Goal: Information Seeking & Learning: Learn about a topic

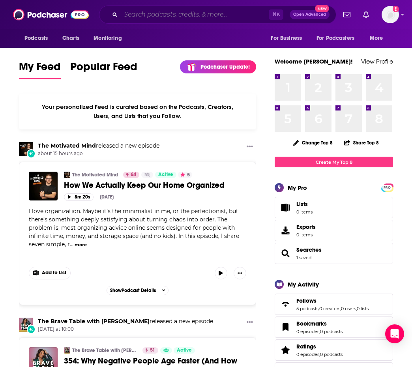
click at [180, 15] on input "Search podcasts, credits, & more..." at bounding box center [195, 14] width 148 height 13
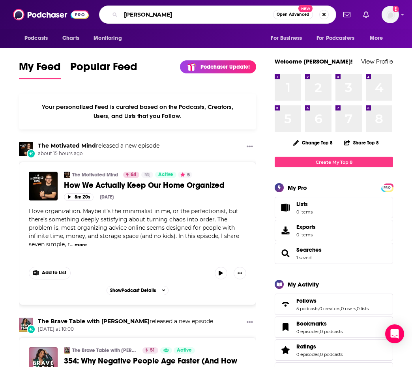
type input "[PERSON_NAME]"
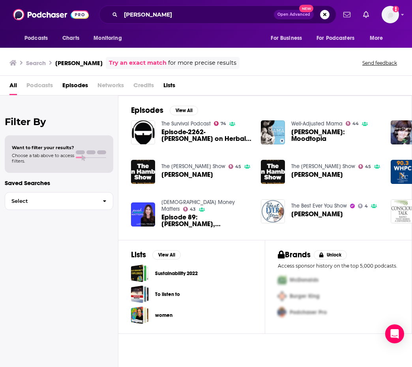
click at [193, 129] on span "Episode-2262- Sara Chana Silverstein on Herbal Medicine" at bounding box center [206, 135] width 90 height 13
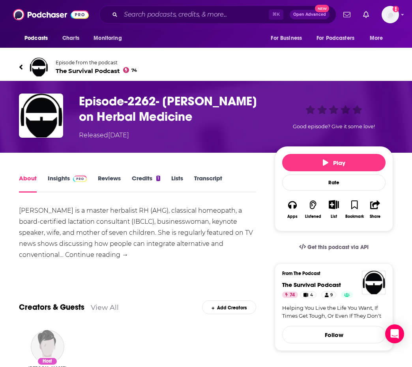
click at [58, 175] on link "Insights" at bounding box center [67, 183] width 39 height 18
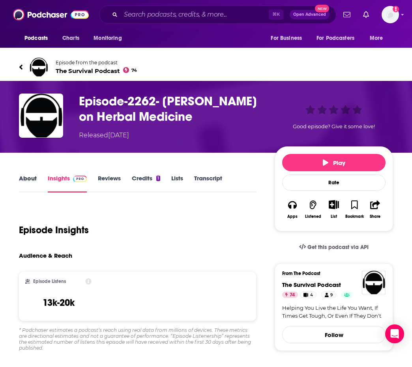
drag, startPoint x: 38, startPoint y: 179, endPoint x: 29, endPoint y: 179, distance: 9.5
click at [38, 179] on div "About" at bounding box center [33, 183] width 29 height 18
click at [28, 179] on link "About" at bounding box center [28, 183] width 18 height 18
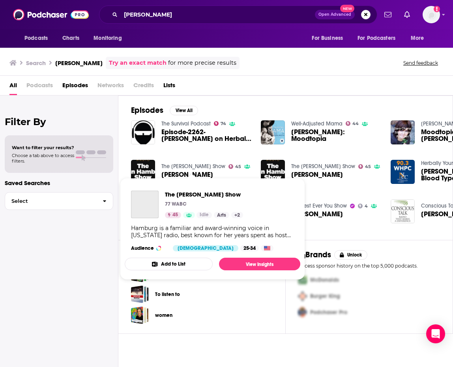
click at [211, 167] on link "The Joan Hamburg Show" at bounding box center [193, 166] width 64 height 7
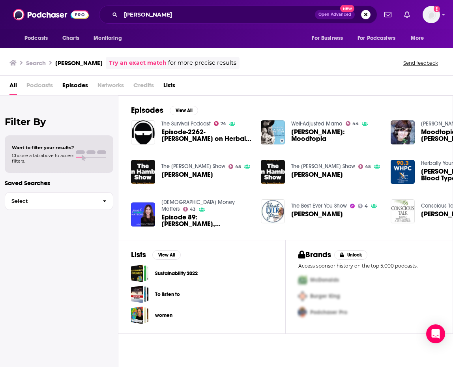
click at [186, 174] on span "Sara Chana Silverstein" at bounding box center [187, 174] width 52 height 7
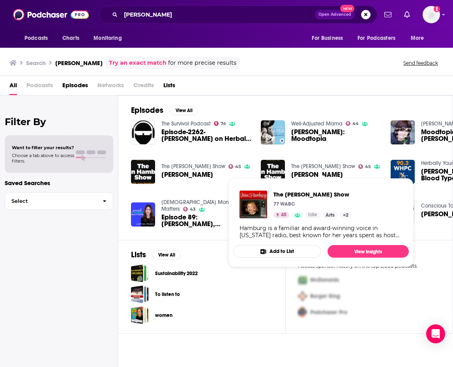
scroll to position [0, 4]
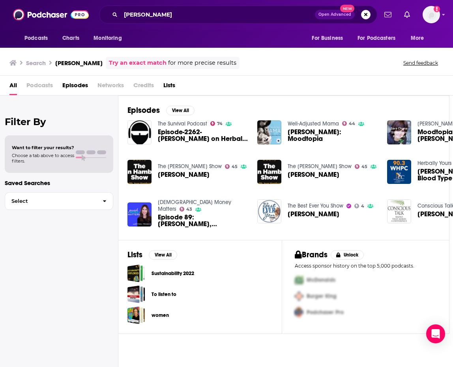
click at [305, 172] on span "Sara Chana Silverstein" at bounding box center [313, 174] width 52 height 7
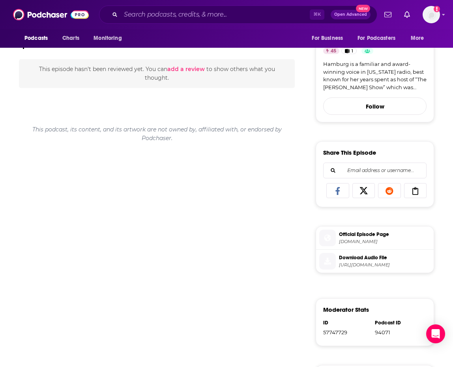
scroll to position [251, 0]
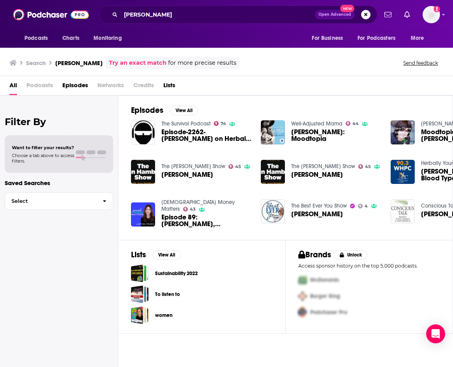
click at [221, 214] on span "Episode 89: Sara Chana Silverstein, Herbalist & Author of Moodtopia" at bounding box center [206, 220] width 90 height 13
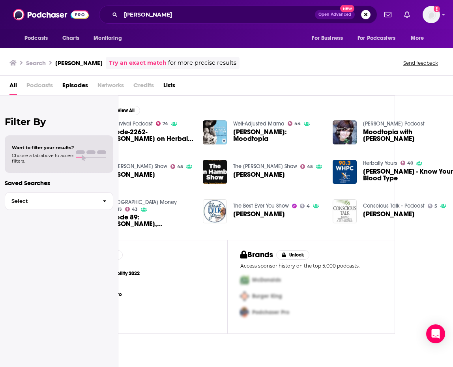
scroll to position [0, 58]
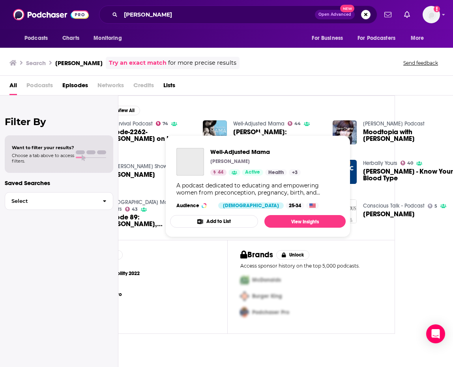
click at [274, 127] on link "Well-Adjusted Mama" at bounding box center [258, 123] width 51 height 7
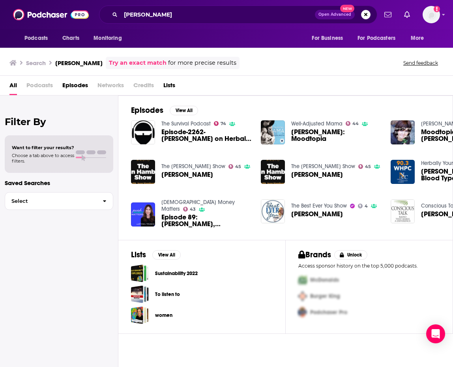
click at [311, 138] on span "Sara-Chana Silverstein: Moodtopia" at bounding box center [336, 135] width 90 height 13
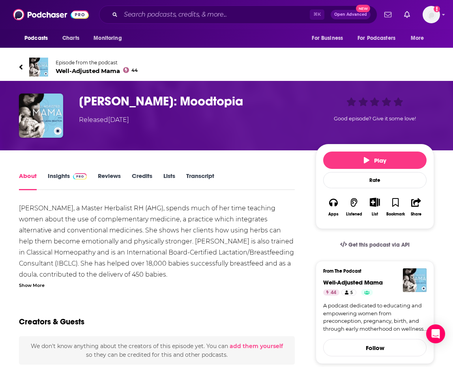
scroll to position [33, 0]
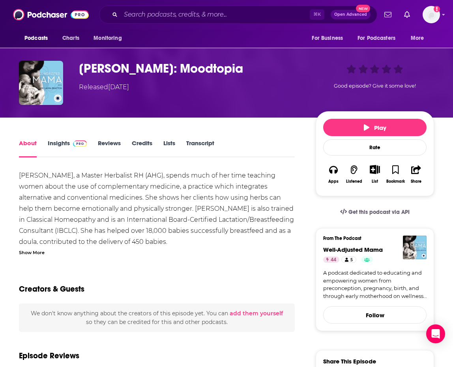
click at [36, 255] on div "Show More" at bounding box center [32, 251] width 26 height 7
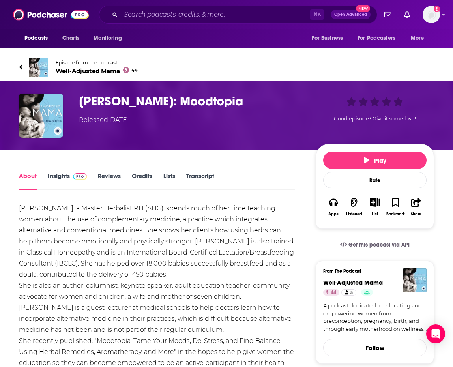
scroll to position [0, 0]
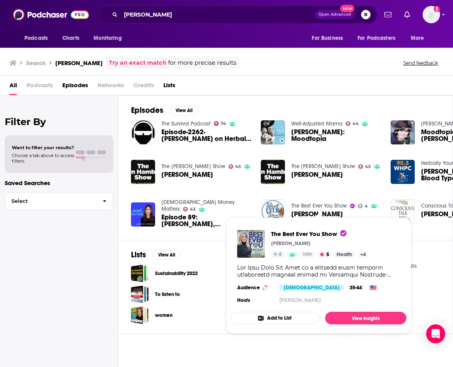
click at [303, 204] on link "The Best Ever You Show" at bounding box center [319, 205] width 56 height 7
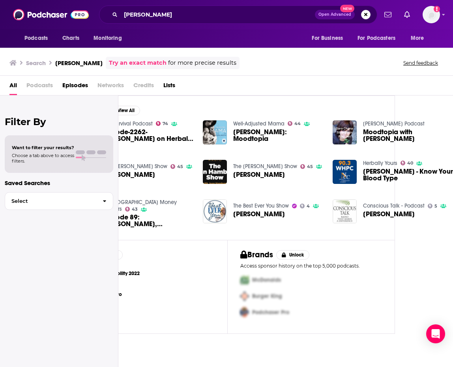
scroll to position [0, 58]
click at [378, 174] on span "Sara-Chana Silverstein - Know Your Blood Type" at bounding box center [408, 174] width 90 height 13
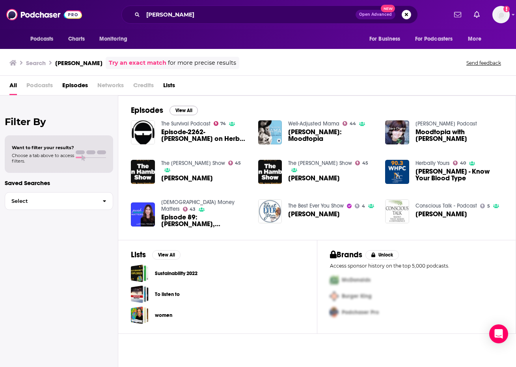
click at [177, 109] on button "View All" at bounding box center [184, 110] width 28 height 9
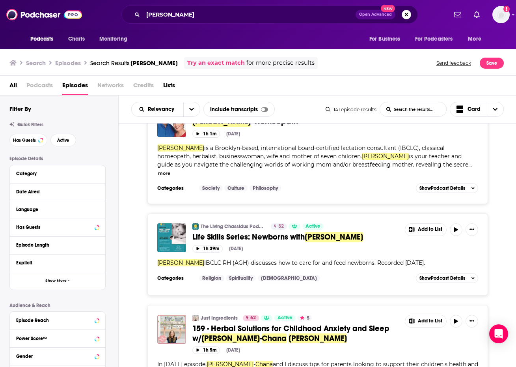
scroll to position [1460, 0]
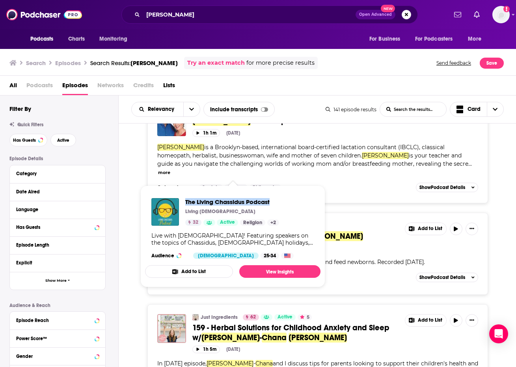
drag, startPoint x: 185, startPoint y: 200, endPoint x: 270, endPoint y: 199, distance: 85.6
click at [270, 199] on div "The Living Chassidus Podcast Living Chassidus 32 Active Religion + 2" at bounding box center [215, 212] width 128 height 28
copy span "The Living Chassidus Podcast"
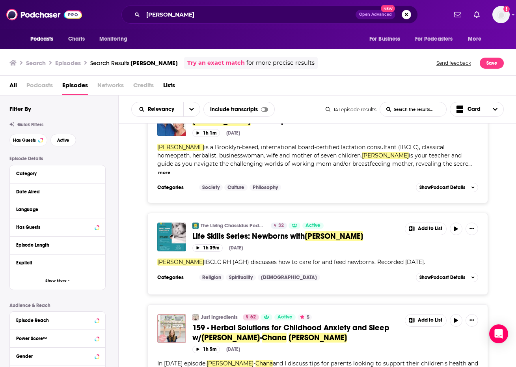
scroll to position [0, 0]
click at [125, 170] on div "The Survival Podcast 74 Active 5 Episode-2262- Sara Chana Silverstein on Herbal…" at bounding box center [318, 72] width 398 height 2818
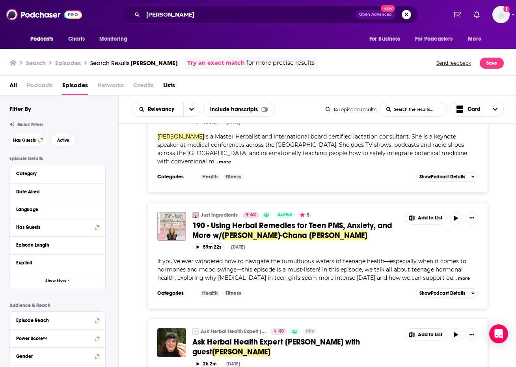
scroll to position [1966, 0]
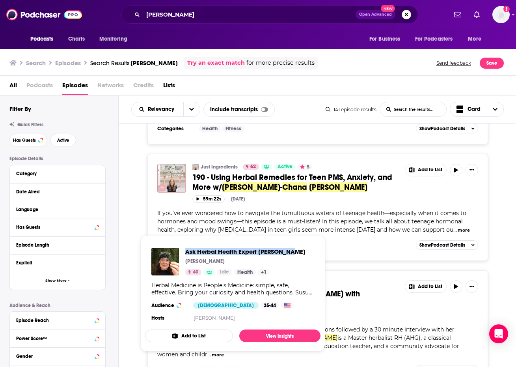
drag, startPoint x: 186, startPoint y: 244, endPoint x: 300, endPoint y: 251, distance: 114.9
click at [300, 251] on div "Ask Herbal Health Expert Susun Weed susun weed 40 Idle Health + 1 Herbal Medici…" at bounding box center [232, 285] width 175 height 88
copy span "Ask Herbal Health Expert [PERSON_NAME]"
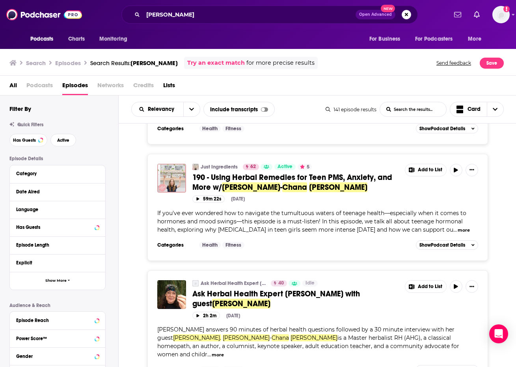
scroll to position [2072, 0]
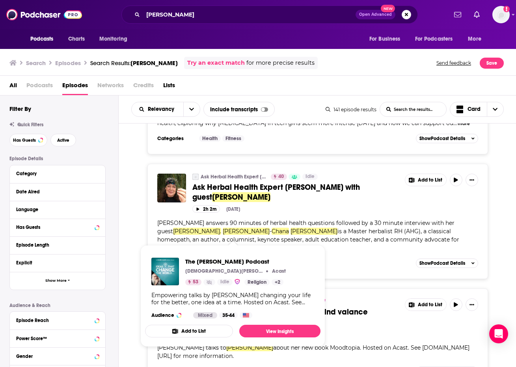
drag, startPoint x: 188, startPoint y: 257, endPoint x: 286, endPoint y: 259, distance: 97.4
click at [286, 259] on div "The Rabbi Manis Friedman Podcast Rabbi Manis Friedman Acast 53 Idle Religion + …" at bounding box center [232, 287] width 175 height 73
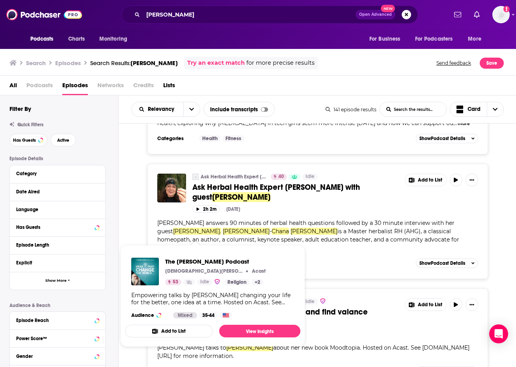
drag, startPoint x: 169, startPoint y: 254, endPoint x: 268, endPoint y: 261, distance: 100.0
click at [268, 261] on div "The Rabbi Manis Friedman Podcast Rabbi Manis Friedman Acast 53 Idle Religion + …" at bounding box center [212, 287] width 175 height 73
copy span "The [PERSON_NAME] Podcast"
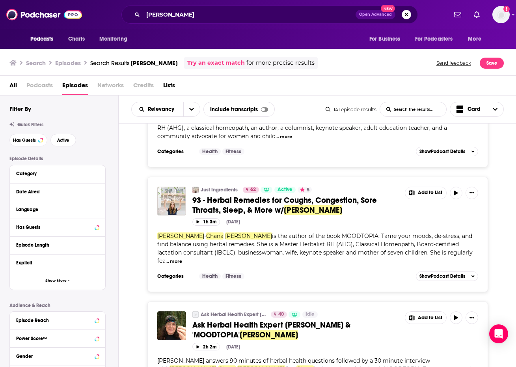
scroll to position [2524, 0]
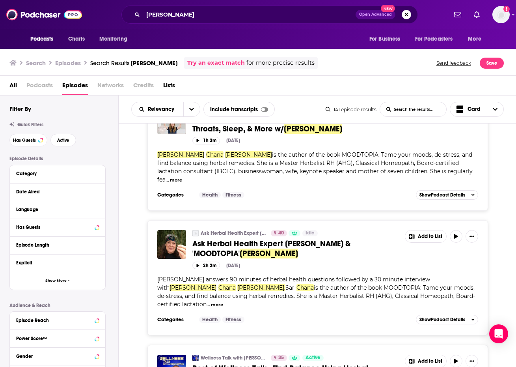
scroll to position [2687, 0]
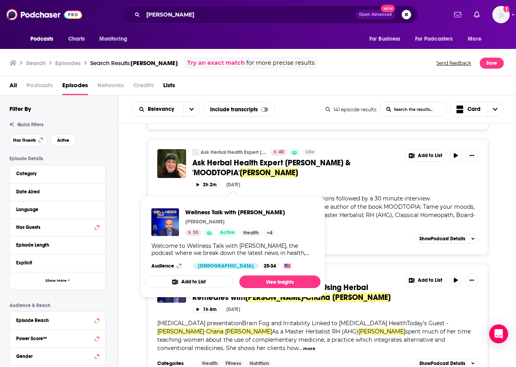
drag, startPoint x: 187, startPoint y: 208, endPoint x: 285, endPoint y: 211, distance: 97.8
click at [285, 211] on div "Wellness Talk with George Batista George Batista 35 Active Health + 4 Welcome t…" at bounding box center [232, 238] width 175 height 73
copy span "Wellness Talk with [PERSON_NAME]"
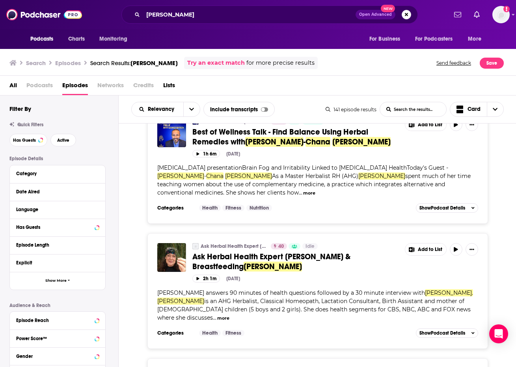
scroll to position [2945, 0]
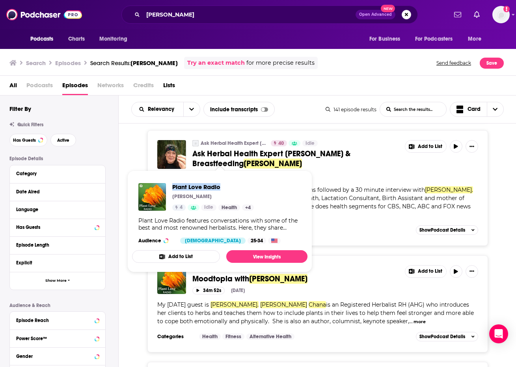
drag, startPoint x: 175, startPoint y: 180, endPoint x: 222, endPoint y: 186, distance: 47.4
click at [222, 186] on div "Plant Love Radio Lana Camiel 4 Idle Health + 4 Plant Love Radio features conver…" at bounding box center [219, 213] width 175 height 73
copy span "Plant Love Radio"
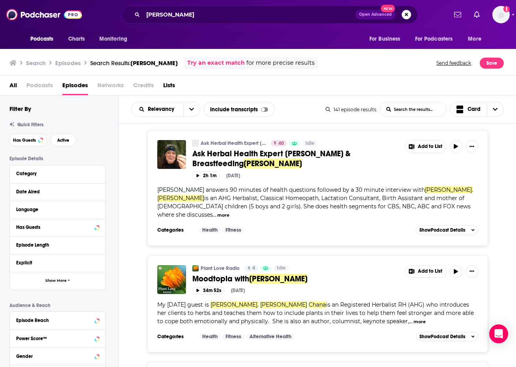
scroll to position [3057, 0]
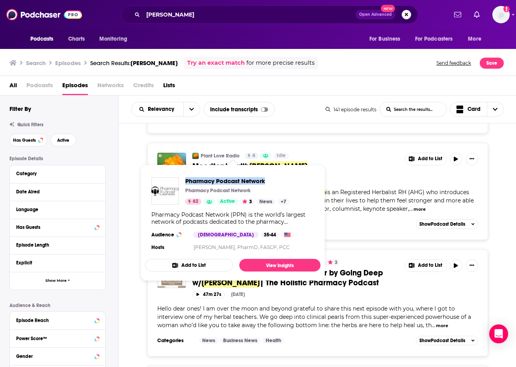
drag, startPoint x: 188, startPoint y: 172, endPoint x: 266, endPoint y: 179, distance: 78.3
click at [266, 179] on div "Pharmacy Podcast Network Pharmacy Podcast Network 62 Active 3 News + 7 Pharmacy…" at bounding box center [232, 215] width 175 height 88
copy span "Pharmacy Podcast Network"
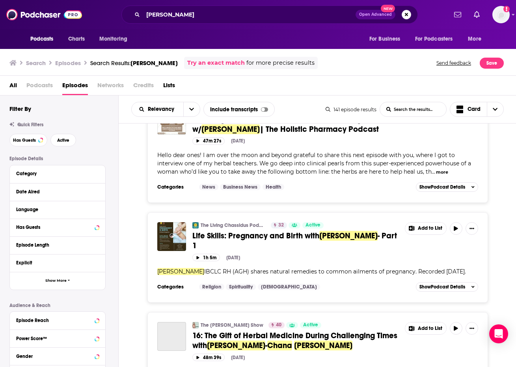
scroll to position [3305, 0]
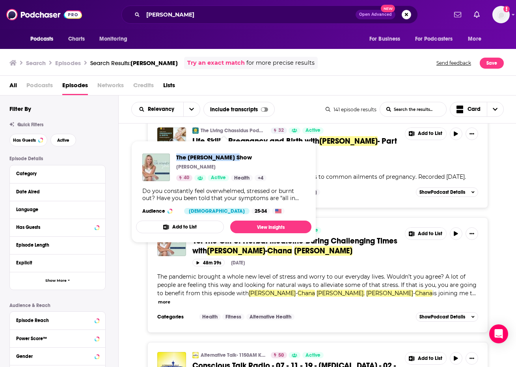
drag, startPoint x: 177, startPoint y: 153, endPoint x: 240, endPoint y: 160, distance: 63.4
click at [240, 160] on div "The Dr. Kinney Show Erin Kinney 40 Active Health + 4 Do you constantly feel ove…" at bounding box center [223, 183] width 175 height 73
copy span "The [PERSON_NAME] Show"
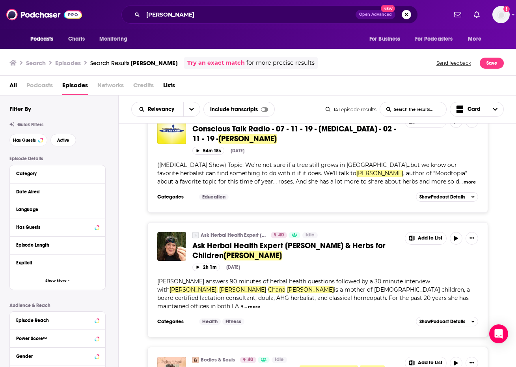
scroll to position [3581, 0]
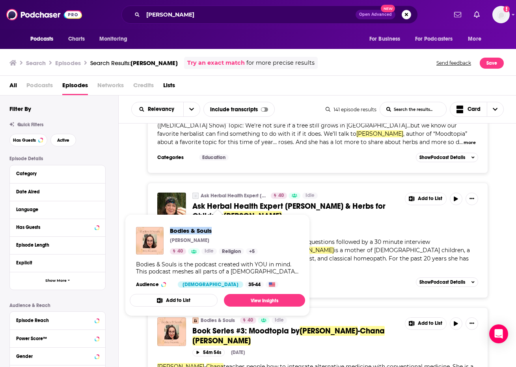
drag, startPoint x: 176, startPoint y: 221, endPoint x: 212, endPoint y: 233, distance: 37.9
click at [212, 233] on span "Bodies & Souls Rivky Boyarsky 40 Idle Religion + 5 Bodies & Souls is the podcas…" at bounding box center [217, 265] width 175 height 102
copy span "Bodies & Souls"
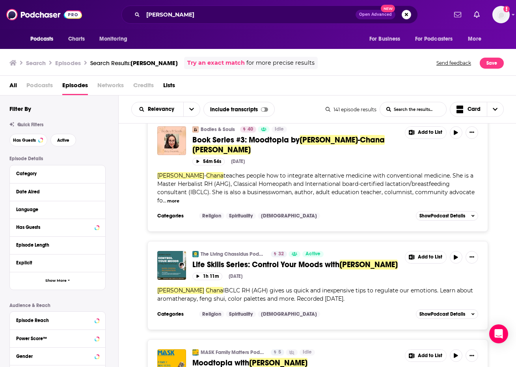
scroll to position [3809, 0]
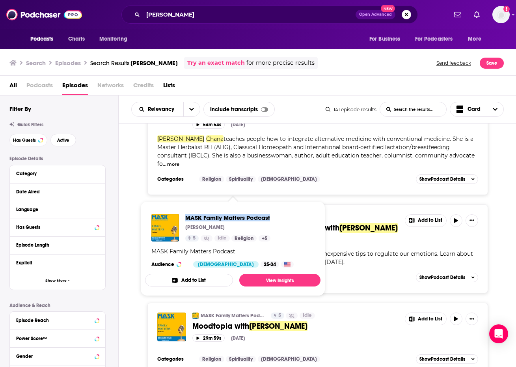
drag, startPoint x: 191, startPoint y: 211, endPoint x: 263, endPoint y: 222, distance: 72.9
click at [263, 222] on div "MASK Family Matters Podcast Morielle Zeitlin 5 Idle Religion + 5 MASK Family Ma…" at bounding box center [232, 240] width 175 height 66
drag, startPoint x: 186, startPoint y: 212, endPoint x: 274, endPoint y: 215, distance: 88.8
click at [274, 215] on div "MASK Family Matters Podcast Morielle Zeitlin 5 Idle Religion + 5 MASK Family Ma…" at bounding box center [232, 240] width 175 height 66
copy span "MASK Family Matters Podcast"
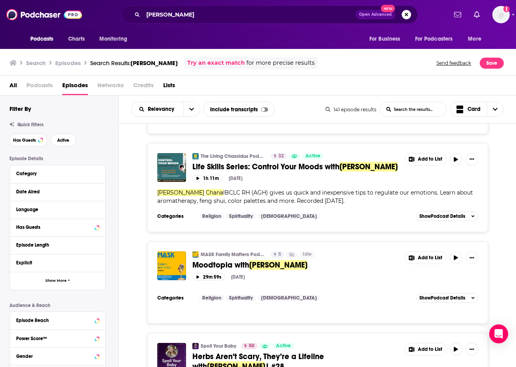
scroll to position [3890, 0]
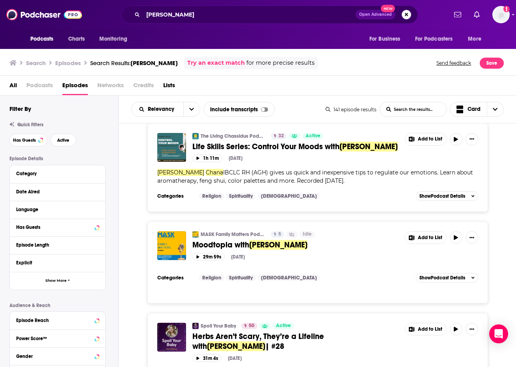
click at [142, 221] on div "MASK Family Matters Podcast 5 Idle Moodtopia with Sara Chana Silverstein Add to…" at bounding box center [317, 262] width 373 height 82
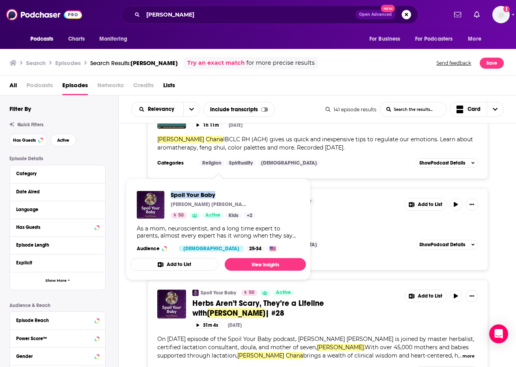
drag, startPoint x: 172, startPoint y: 190, endPoint x: 216, endPoint y: 191, distance: 43.8
click at [216, 191] on div "Spoil Your Baby Dr. Greer Kirshenbaum 50 Active Kids + 2 As a mom, neuroscienti…" at bounding box center [217, 221] width 175 height 73
copy span "Spoil Your Baby"
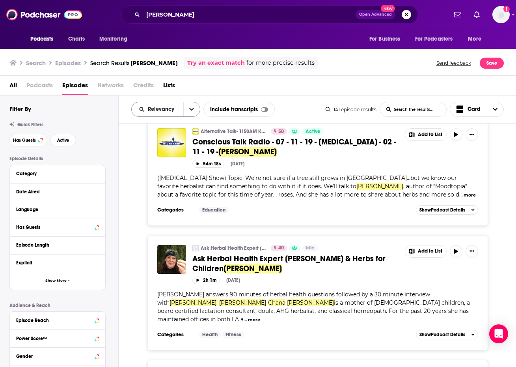
scroll to position [3499, 0]
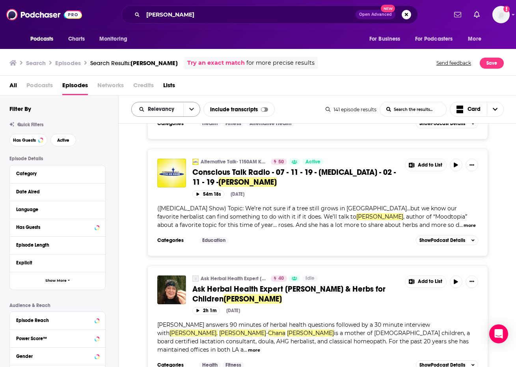
click at [194, 104] on button "open menu" at bounding box center [191, 109] width 17 height 14
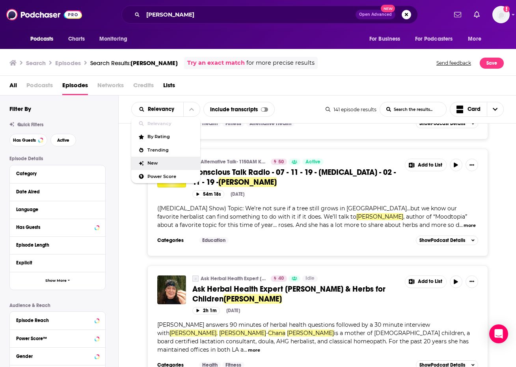
click at [173, 162] on span "New" at bounding box center [170, 163] width 47 height 4
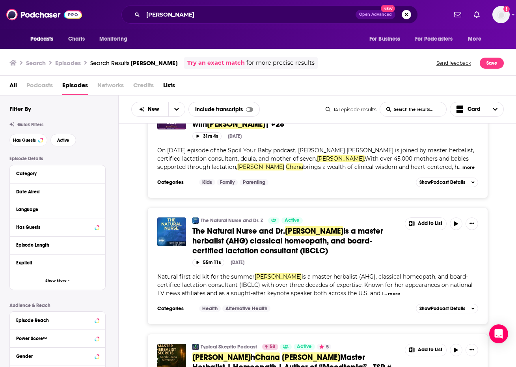
scroll to position [100, 0]
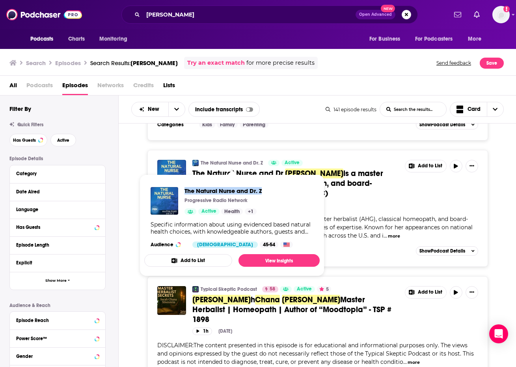
drag, startPoint x: 185, startPoint y: 186, endPoint x: 265, endPoint y: 189, distance: 80.1
click at [265, 189] on div "The Natural Nurse and Dr. Z Progressive Radio Network Active Health + 1 Specifi…" at bounding box center [231, 217] width 175 height 73
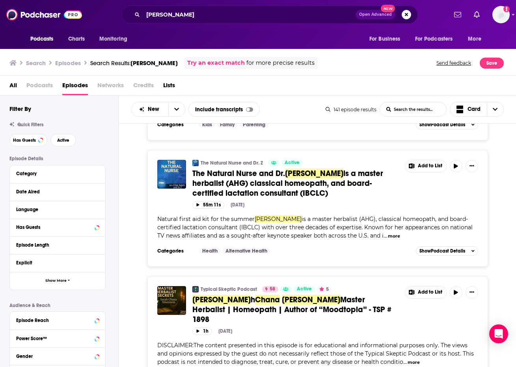
scroll to position [221, 0]
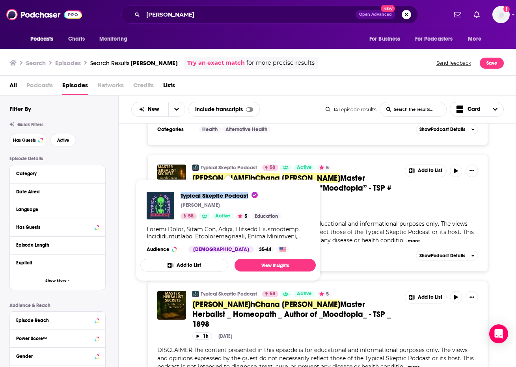
drag, startPoint x: 188, startPoint y: 190, endPoint x: 248, endPoint y: 194, distance: 60.4
click at [248, 194] on div "Typical Skeptic Podcast Robert Kalil 58 Active 5 Education Audience Male 35-44" at bounding box center [227, 221] width 175 height 73
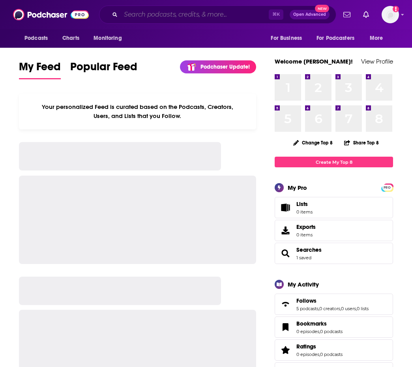
click at [206, 18] on input "Search podcasts, credits, & more..." at bounding box center [195, 14] width 148 height 13
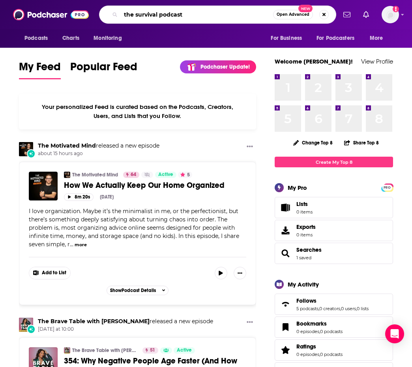
type input "the survival podcast"
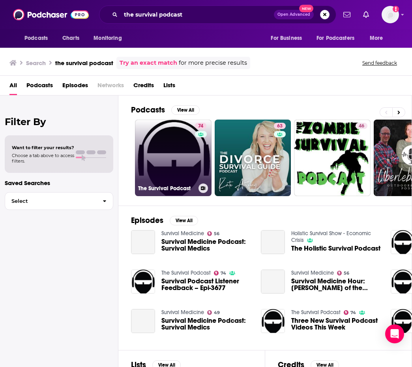
click at [148, 164] on link "74 The Survival Podcast" at bounding box center [173, 157] width 76 height 76
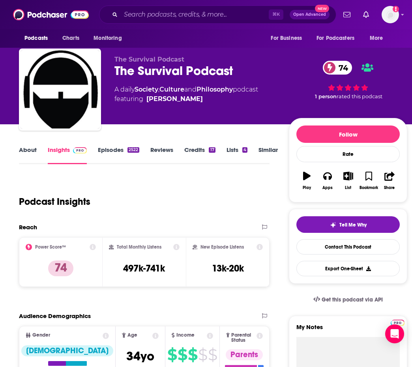
scroll to position [5, 0]
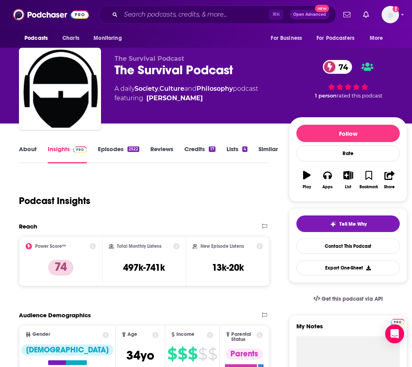
click at [33, 154] on link "About" at bounding box center [28, 154] width 18 height 18
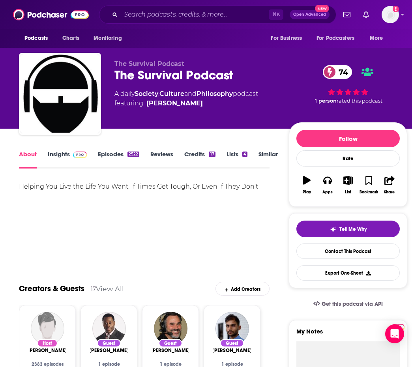
click at [55, 150] on link "Insights" at bounding box center [67, 159] width 39 height 18
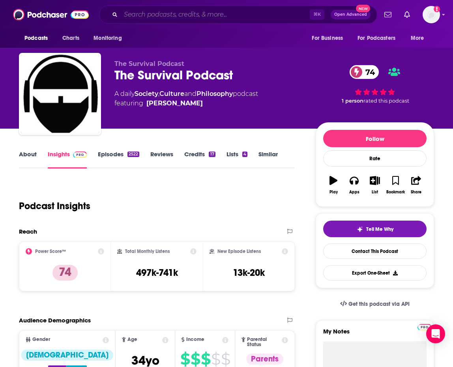
click at [173, 18] on input "Search podcasts, credits, & more..." at bounding box center [215, 14] width 189 height 13
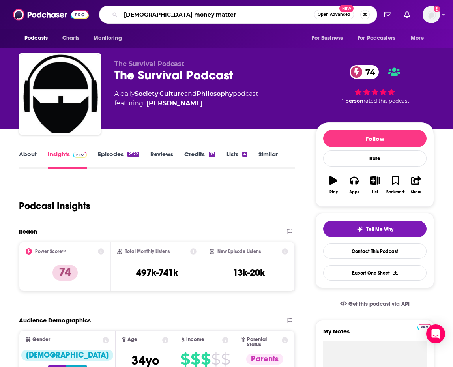
type input "jewish money matters"
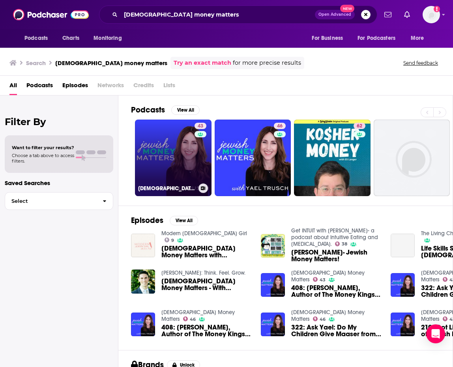
click at [169, 171] on link "43 Jewish Money Matters" at bounding box center [173, 157] width 76 height 76
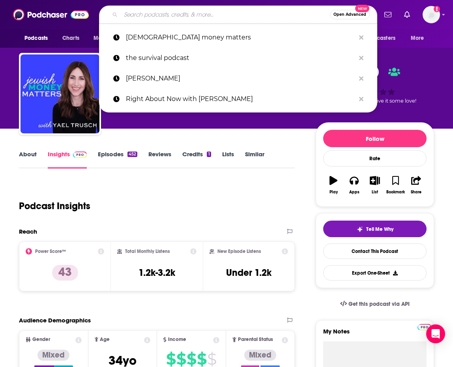
click at [205, 9] on input "Search podcasts, credits, & more..." at bounding box center [225, 14] width 209 height 13
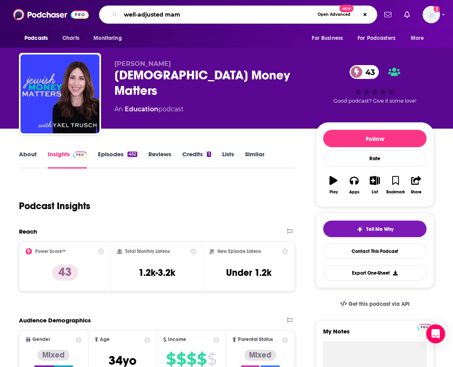
type input "well-adjusted mama"
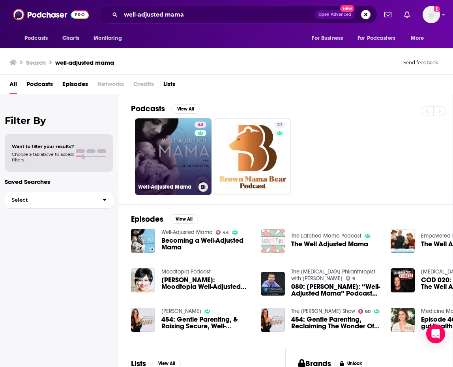
click at [163, 157] on link "44 Well-Adjusted Mama" at bounding box center [173, 156] width 76 height 76
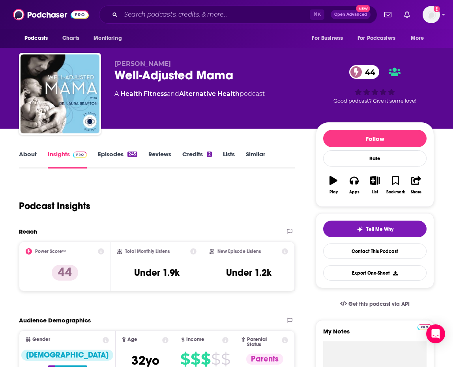
scroll to position [89, 0]
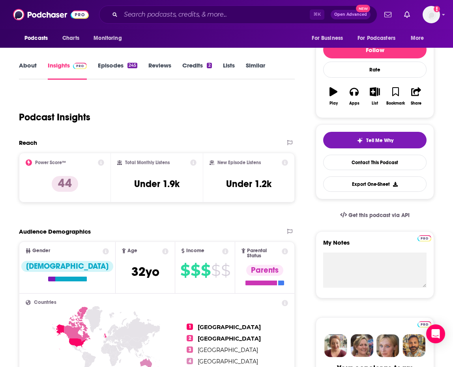
click at [120, 69] on link "Episodes 245" at bounding box center [117, 71] width 39 height 18
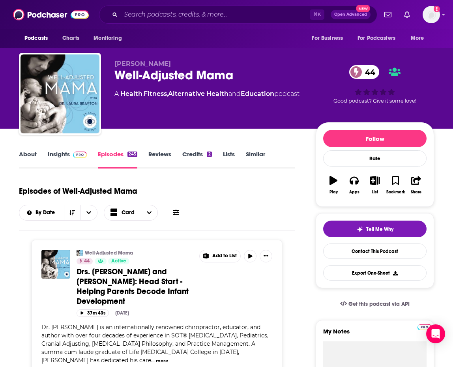
click at [68, 155] on link "Insights" at bounding box center [67, 159] width 39 height 18
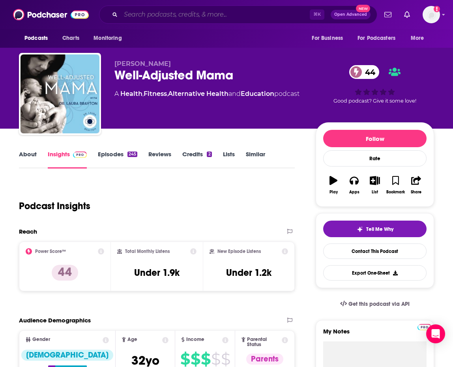
click at [181, 20] on input "Search podcasts, credits, & more..." at bounding box center [215, 14] width 189 height 13
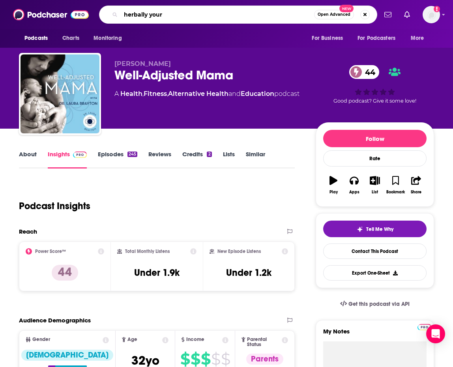
type input "herbally yours"
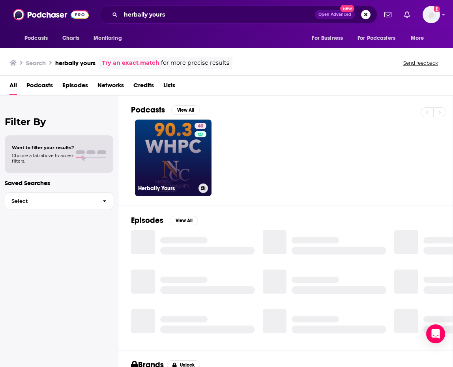
click at [169, 142] on link "40 Herbally Yours" at bounding box center [173, 157] width 76 height 76
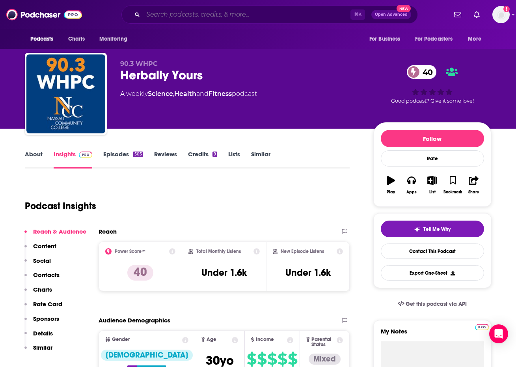
click at [259, 17] on input "Search podcasts, credits, & more..." at bounding box center [246, 14] width 207 height 13
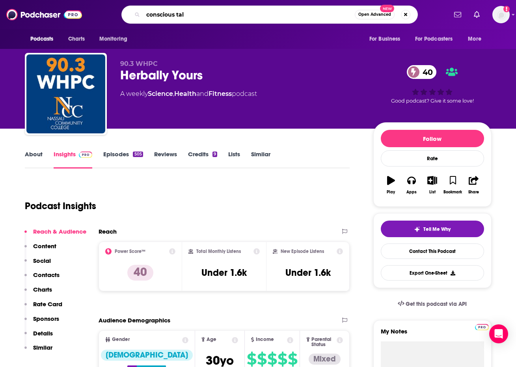
type input "conscious talk"
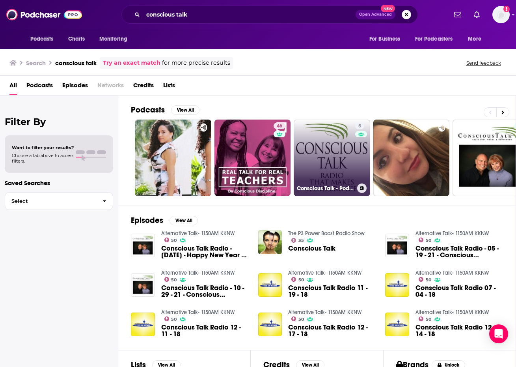
click at [318, 154] on link "5 Conscious Talk - Podcast" at bounding box center [332, 157] width 76 height 76
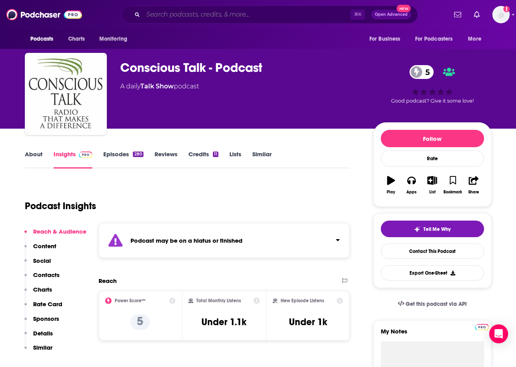
click at [267, 19] on input "Search podcasts, credits, & more..." at bounding box center [246, 14] width 207 height 13
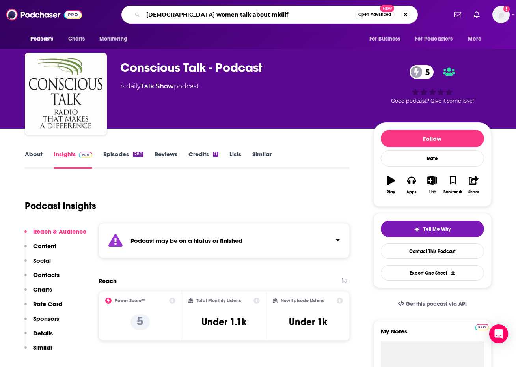
type input "jewish women talk about midlife"
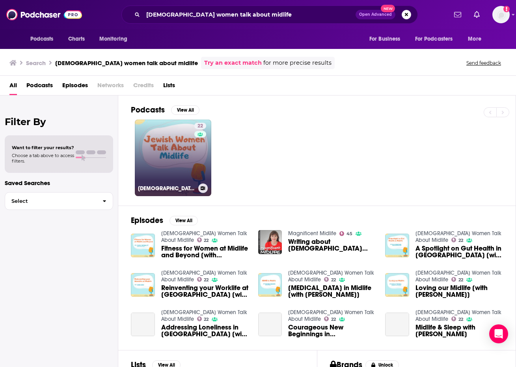
click at [162, 155] on link "22 Jewish Women Talk About Midlife" at bounding box center [173, 157] width 76 height 76
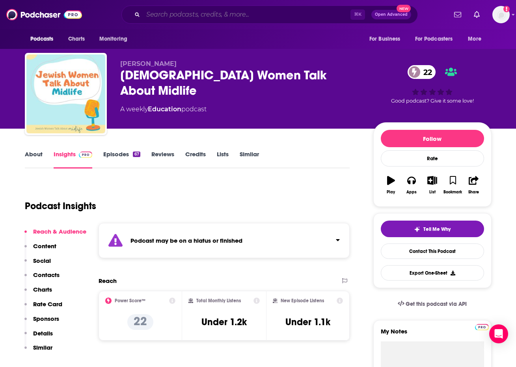
click at [257, 20] on input "Search podcasts, credits, & more..." at bounding box center [246, 14] width 207 height 13
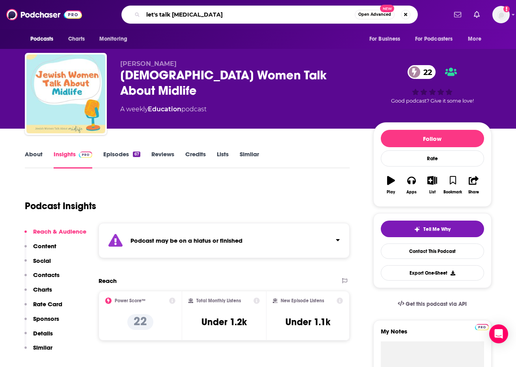
type input "let's talk torah"
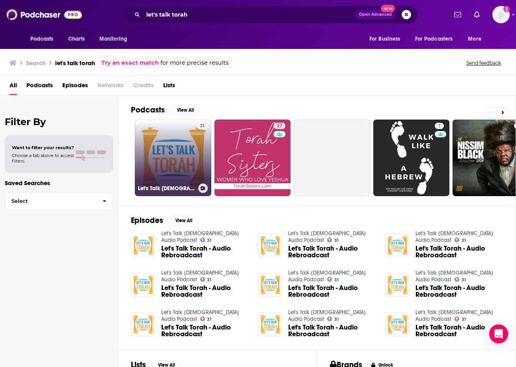
click at [176, 147] on link "31 Let's Talk Torah Audio Podcast" at bounding box center [173, 157] width 76 height 76
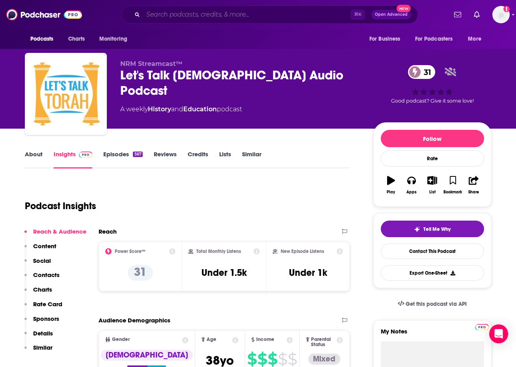
click at [235, 21] on input "Search podcasts, credits, & more..." at bounding box center [246, 14] width 207 height 13
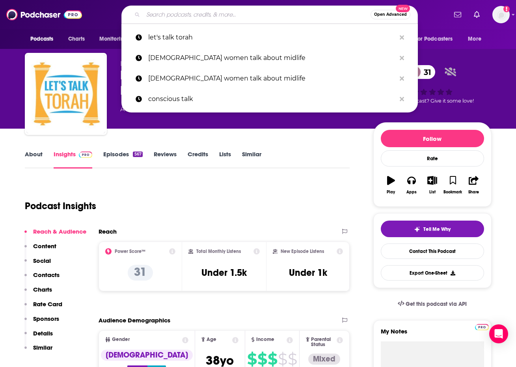
type input "y"
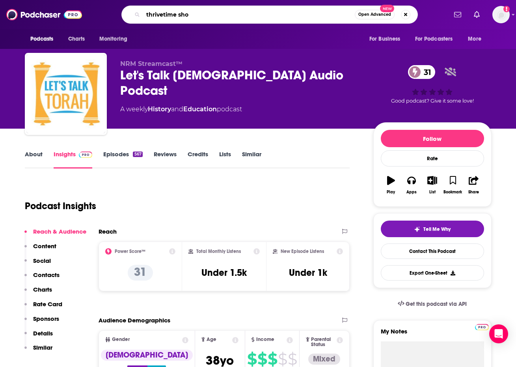
type input "thrivetime show"
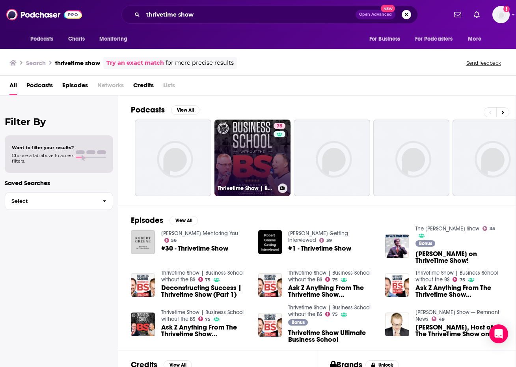
click at [256, 144] on link "75 Thrivetime Show | Business School without the BS" at bounding box center [252, 157] width 76 height 76
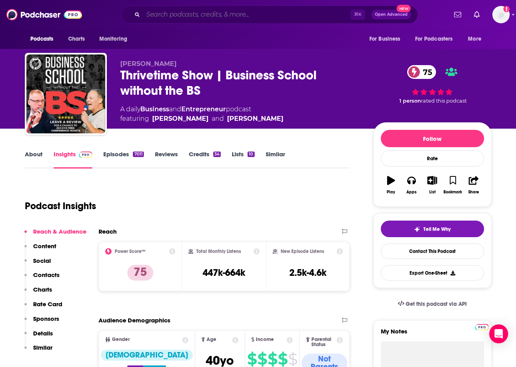
click at [263, 17] on input "Search podcasts, credits, & more..." at bounding box center [246, 14] width 207 height 13
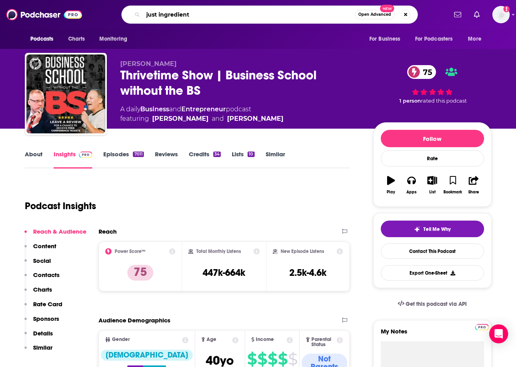
type input "just ingredients"
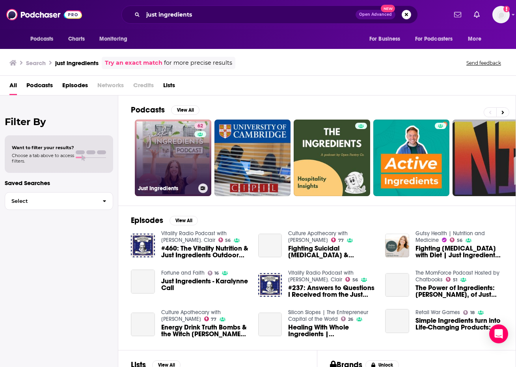
click at [161, 173] on link "62 Just Ingredients" at bounding box center [173, 157] width 76 height 76
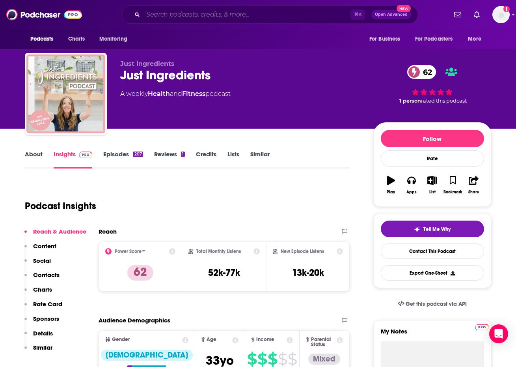
click at [255, 13] on input "Search podcasts, credits, & more..." at bounding box center [246, 14] width 207 height 13
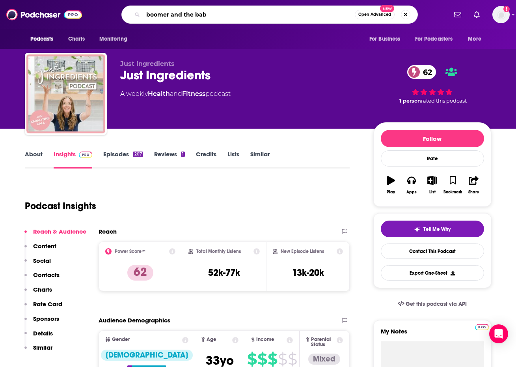
type input "boomer and the babe"
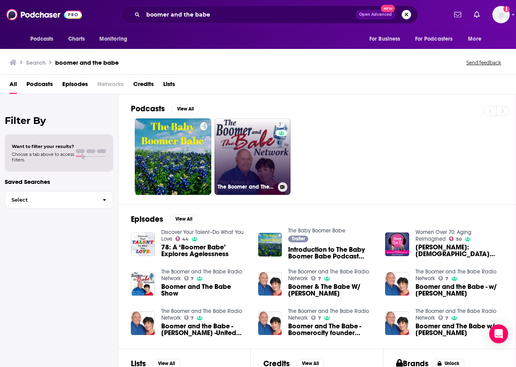
click at [251, 137] on link "7 The Boomer and The Babe Radio Network" at bounding box center [252, 156] width 76 height 76
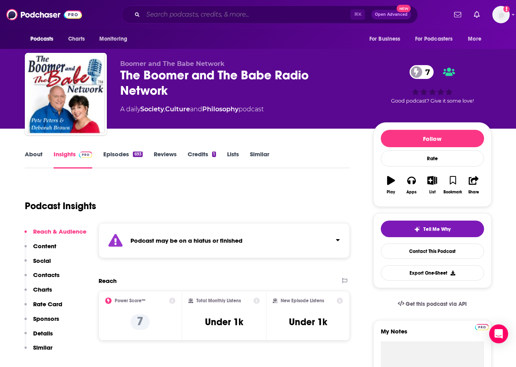
click at [237, 18] on input "Search podcasts, credits, & more..." at bounding box center [246, 14] width 207 height 13
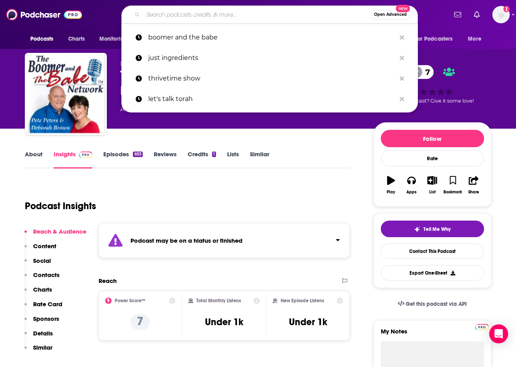
paste input "The Living Chassidus Podcast"
type input "The Living Chassidus Podcast"
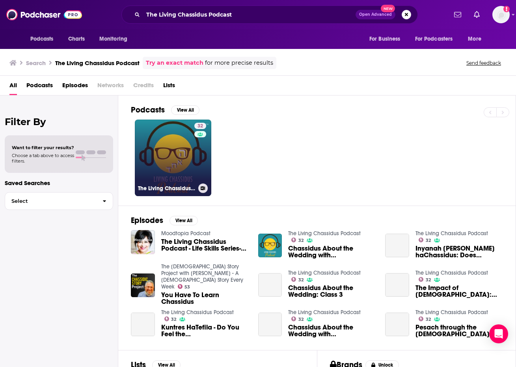
click at [170, 146] on link "32 The Living Chassidus Podcast" at bounding box center [173, 157] width 76 height 76
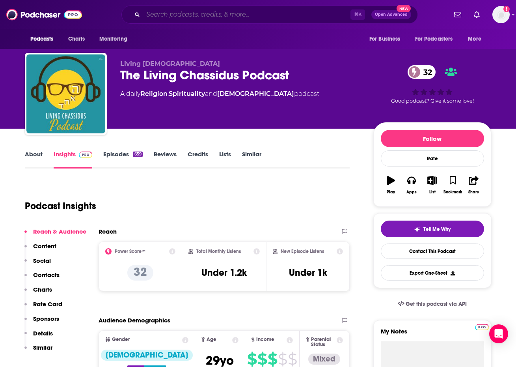
click at [259, 9] on input "Search podcasts, credits, & more..." at bounding box center [246, 14] width 207 height 13
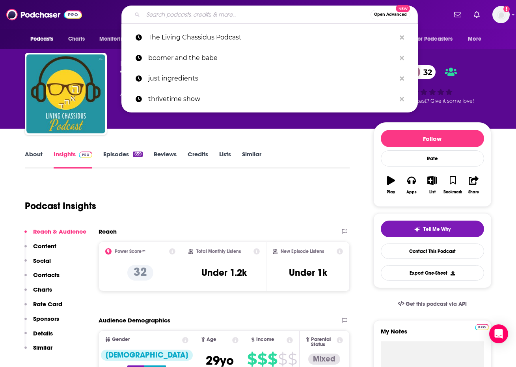
paste input "Ask Herbal Health Expert [PERSON_NAME]"
type input "Ask Herbal Health Expert [PERSON_NAME]"
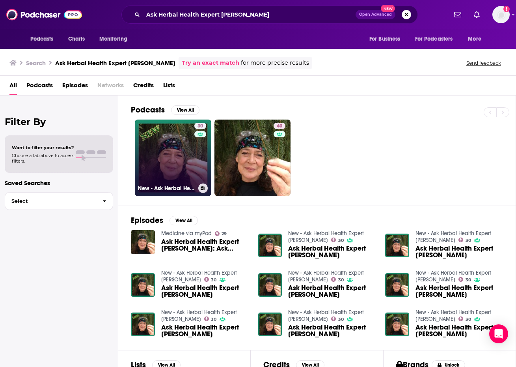
click at [189, 151] on link "30 New - Ask Herbal Health Expert Susun Weed" at bounding box center [173, 157] width 76 height 76
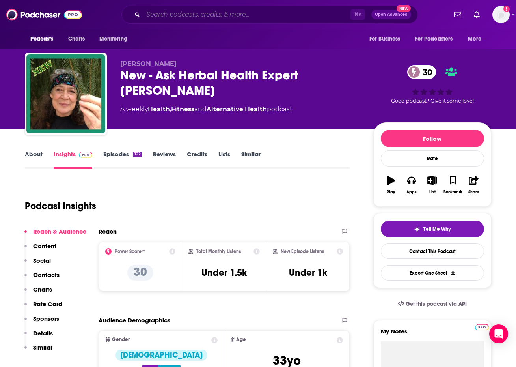
click at [199, 19] on input "Search podcasts, credits, & more..." at bounding box center [246, 14] width 207 height 13
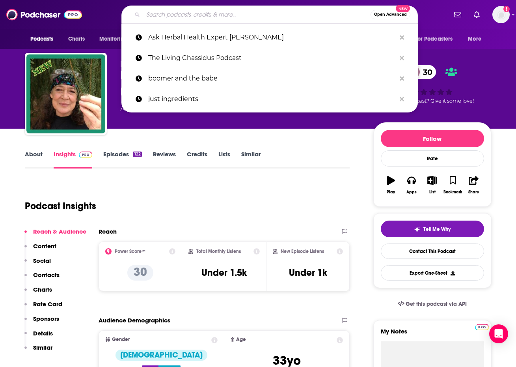
paste input "The [PERSON_NAME] Podcast"
type input "The [PERSON_NAME] Podcast"
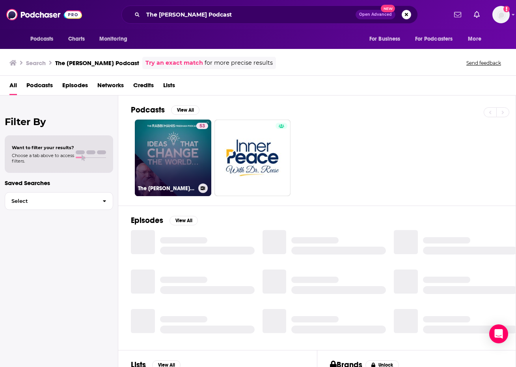
click at [156, 170] on link "53 The Rabbi Manis Friedman Podcast" at bounding box center [173, 157] width 76 height 76
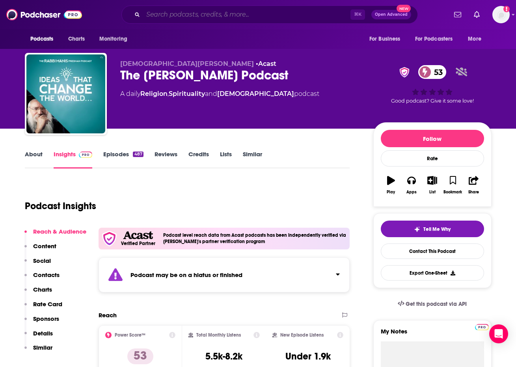
click at [301, 15] on input "Search podcasts, credits, & more..." at bounding box center [246, 14] width 207 height 13
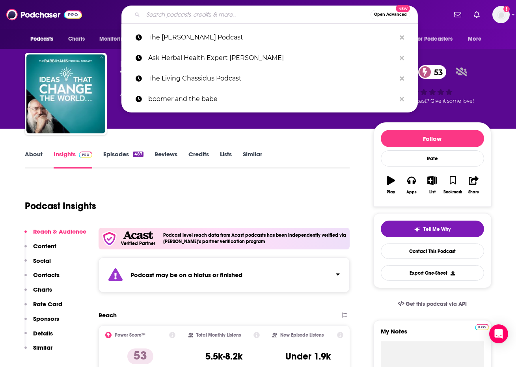
paste input "Wellness Talk with [PERSON_NAME]"
type input "Wellness Talk with [PERSON_NAME]"
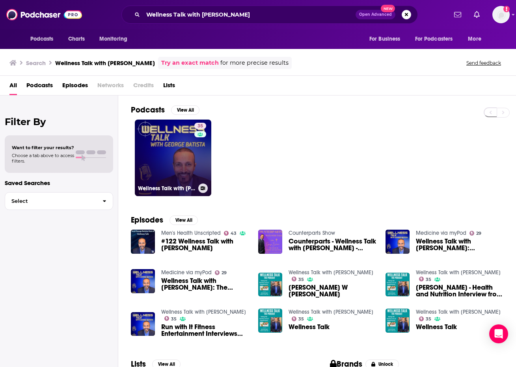
click at [182, 159] on link "35 Wellness Talk with George Batista" at bounding box center [173, 157] width 76 height 76
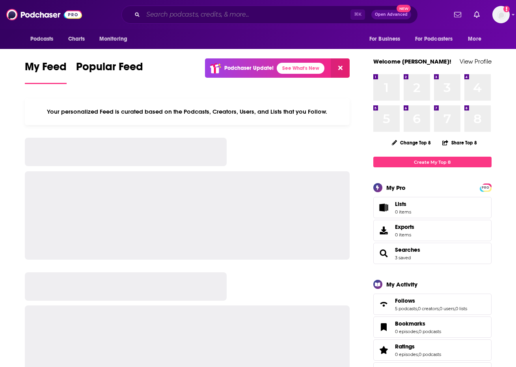
click at [190, 17] on input "Search podcasts, credits, & more..." at bounding box center [246, 14] width 207 height 13
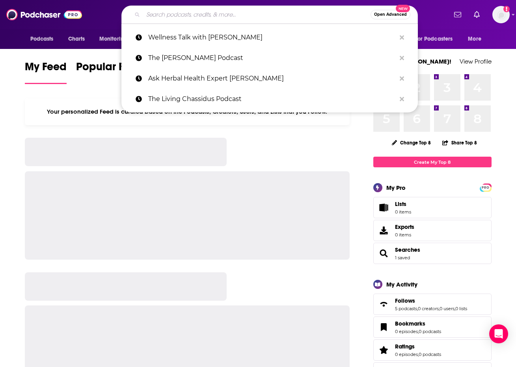
paste input "Plant Love Radio"
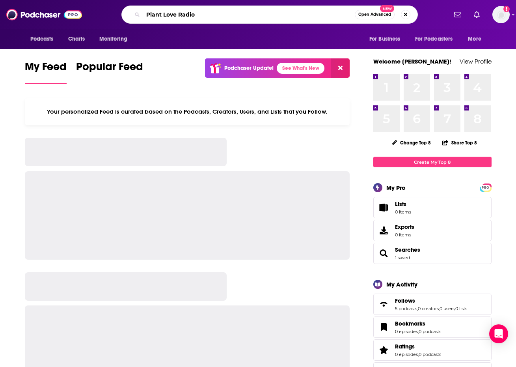
type input "Plant Love Radio"
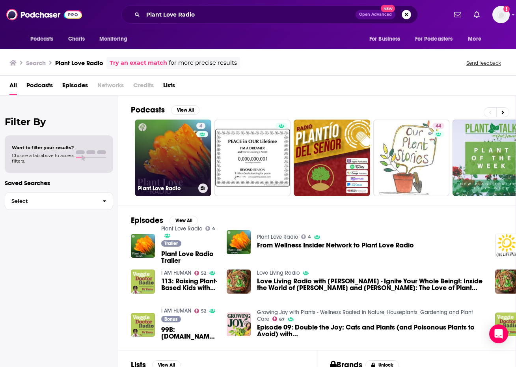
click at [158, 145] on link "4 Plant Love Radio" at bounding box center [173, 157] width 76 height 76
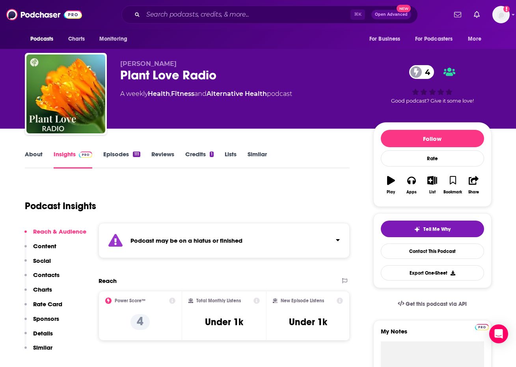
click at [423, 1] on div "Podcasts Charts Monitoring ⌘ K Open Advanced New For Business For Podcasters Mo…" at bounding box center [258, 14] width 516 height 29
click at [290, 10] on input "Search podcasts, credits, & more..." at bounding box center [246, 14] width 207 height 13
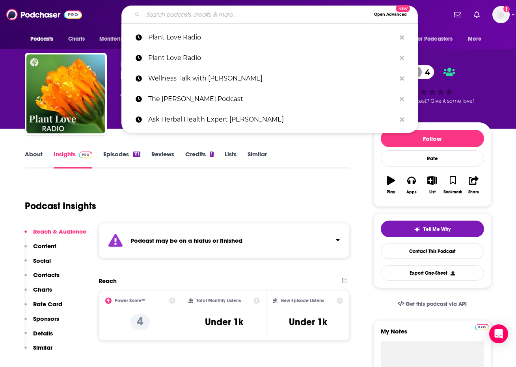
paste input "Pharmacy Podcast Network"
type input "Pharmacy Podcast Network"
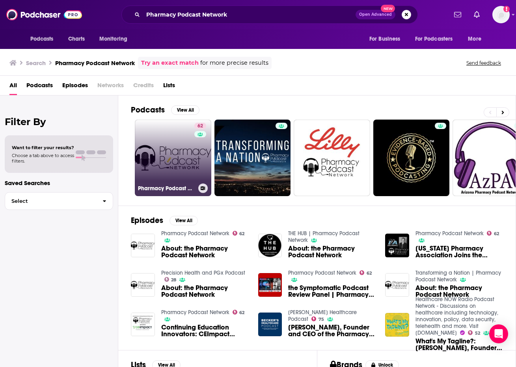
click at [181, 155] on link "62 Pharmacy Podcast Network" at bounding box center [173, 157] width 76 height 76
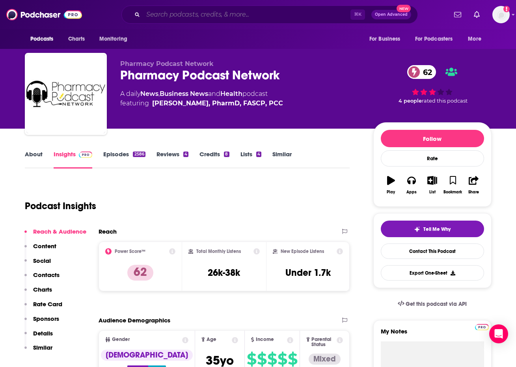
click at [318, 12] on input "Search podcasts, credits, & more..." at bounding box center [246, 14] width 207 height 13
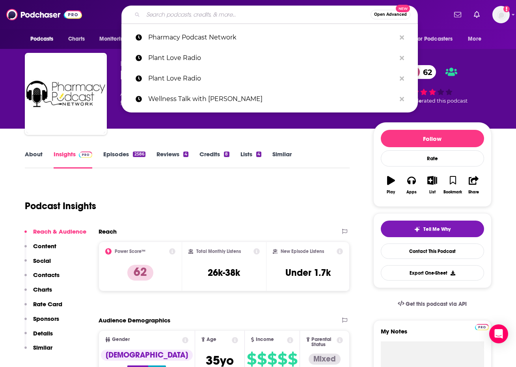
paste input "The [PERSON_NAME] Show"
type input "The [PERSON_NAME] Show"
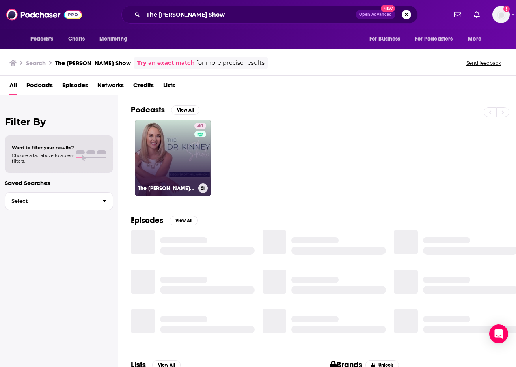
click at [177, 143] on link "40 The [PERSON_NAME] Show" at bounding box center [173, 157] width 76 height 76
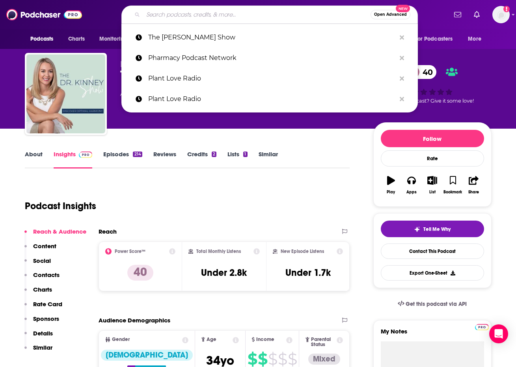
click at [283, 11] on input "Search podcasts, credits, & more..." at bounding box center [256, 14] width 227 height 13
paste input "Bodies & Souls"
type input "Bodies & Souls"
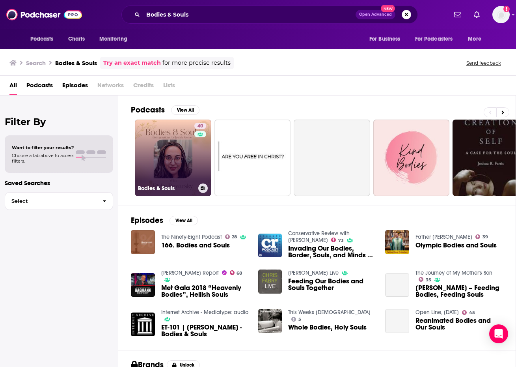
click at [160, 165] on link "40 Bodies & Souls" at bounding box center [173, 157] width 76 height 76
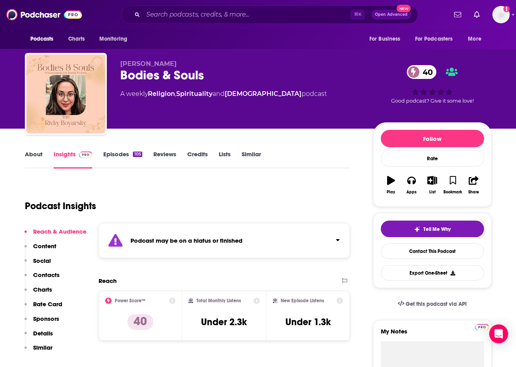
drag, startPoint x: 270, startPoint y: 24, endPoint x: 268, endPoint y: 21, distance: 4.6
click at [270, 23] on div "Podcasts Charts Monitoring ⌘ K Open Advanced New For Business For Podcasters Mo…" at bounding box center [258, 14] width 516 height 29
click at [268, 20] on input "Search podcasts, credits, & more..." at bounding box center [246, 14] width 207 height 13
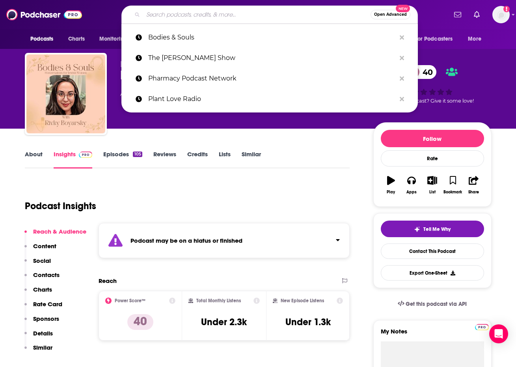
paste input "MASK Family Matters Podcast"
type input "MASK Family Matters Podcast"
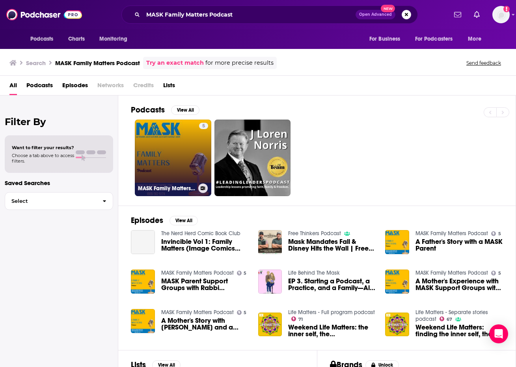
click at [140, 162] on link "5 MASK Family Matters Podcast" at bounding box center [173, 157] width 76 height 76
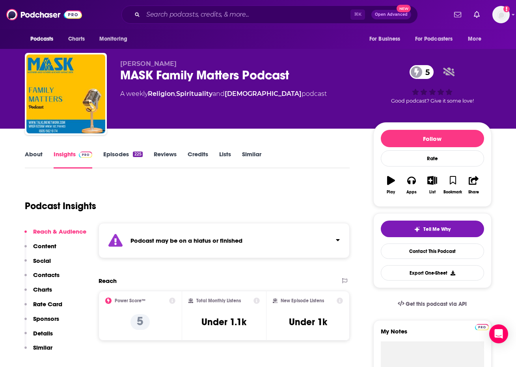
click at [413, 0] on div "Podcasts Charts Monitoring ⌘ K Open Advanced New For Business For Podcasters Mo…" at bounding box center [258, 14] width 516 height 29
click at [212, 15] on input "Search podcasts, credits, & more..." at bounding box center [246, 14] width 207 height 13
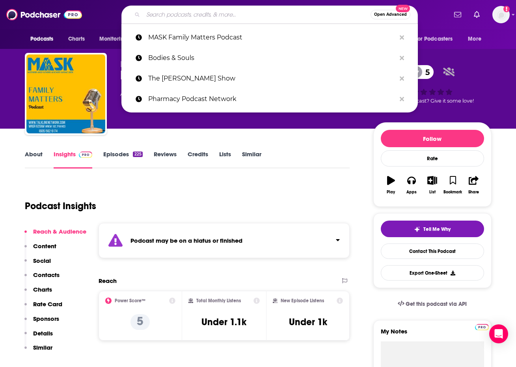
paste input "Spoil Your Baby"
type input "Spoil Your Baby"
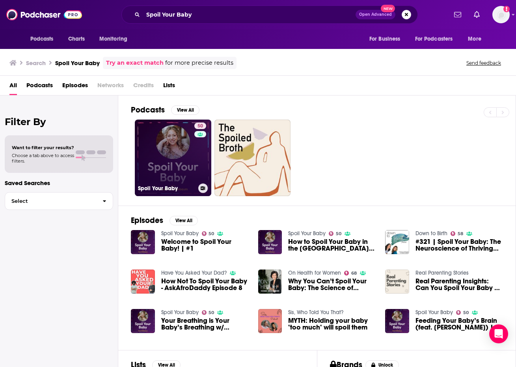
click at [161, 170] on link "50 Spoil Your Baby" at bounding box center [173, 157] width 76 height 76
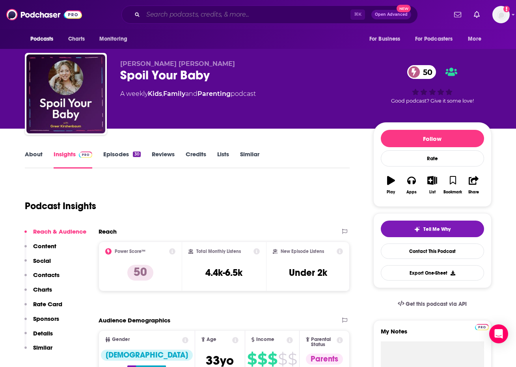
click at [262, 17] on input "Search podcasts, credits, & more..." at bounding box center [246, 14] width 207 height 13
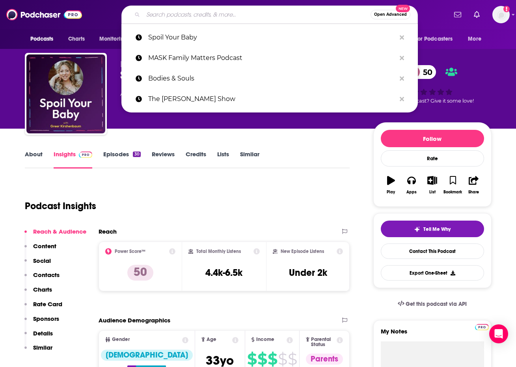
paste input "The Natural Nurse and Dr. Z"
type input "The Natural Nurse and Dr. Z"
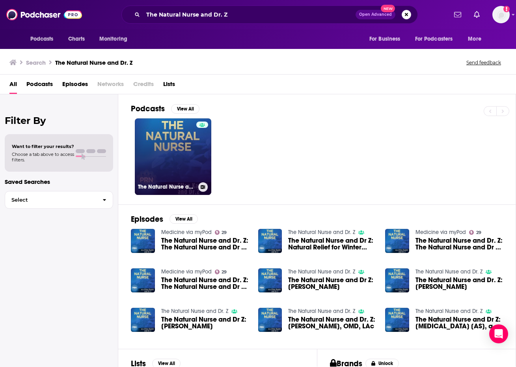
click at [178, 136] on link "The Natural Nurse and Dr. Z" at bounding box center [173, 156] width 76 height 76
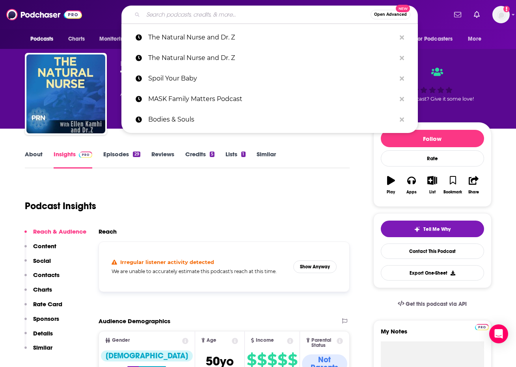
click at [320, 15] on input "Search podcasts, credits, & more..." at bounding box center [256, 14] width 227 height 13
paste input "Typical Skeptic Podcast"
type input "Typical Skeptic Podcast"
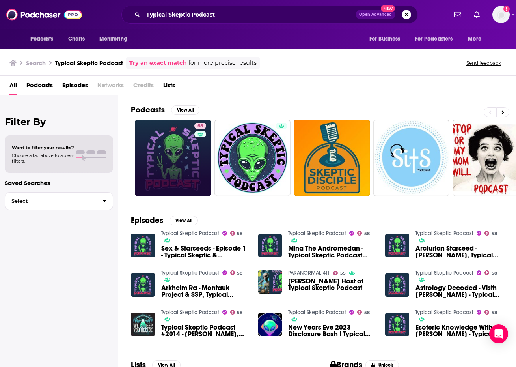
click at [189, 142] on link "58" at bounding box center [173, 157] width 76 height 76
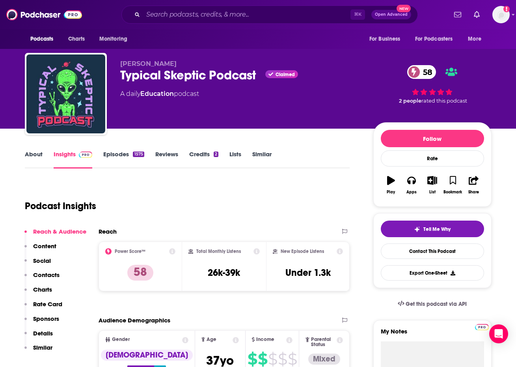
click at [350, 0] on div "Podcasts Charts Monitoring ⌘ K Open Advanced New For Business For Podcasters Mo…" at bounding box center [258, 14] width 516 height 29
